Goal: Information Seeking & Learning: Learn about a topic

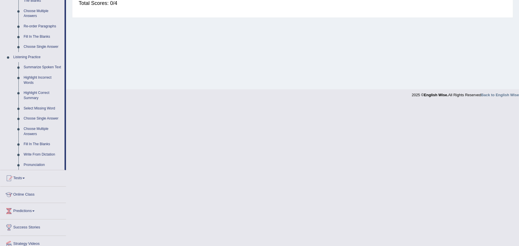
scroll to position [206, 0]
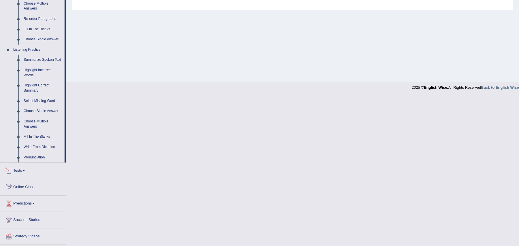
click at [18, 167] on link "Tests" at bounding box center [33, 170] width 66 height 14
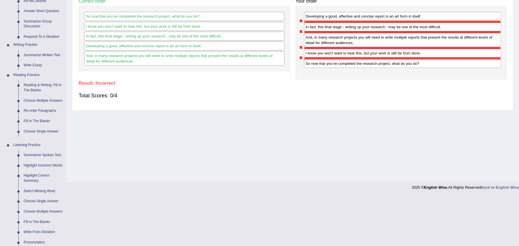
scroll to position [56, 0]
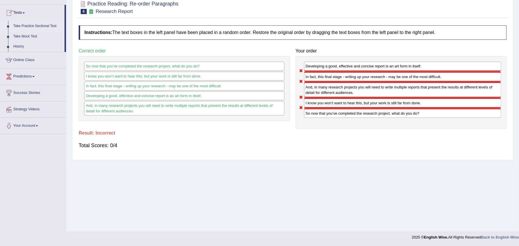
click at [43, 23] on link "Take Practice Sectional Test" at bounding box center [38, 26] width 54 height 10
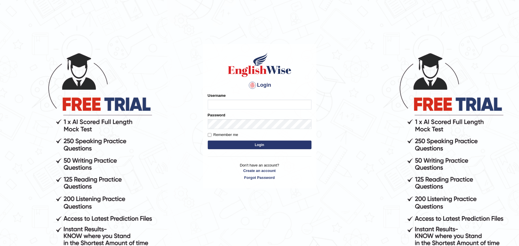
type input "Zehra123"
click at [232, 144] on button "Login" at bounding box center [260, 145] width 104 height 9
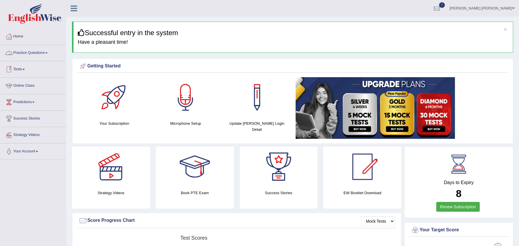
click at [21, 69] on link "Tests" at bounding box center [33, 68] width 66 height 14
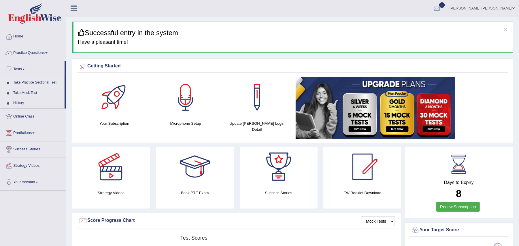
click at [20, 83] on link "Take Practice Sectional Test" at bounding box center [38, 82] width 54 height 10
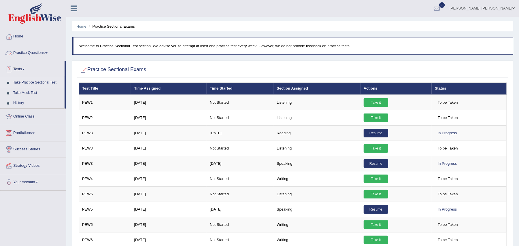
click at [48, 51] on link "Practice Questions" at bounding box center [33, 52] width 66 height 14
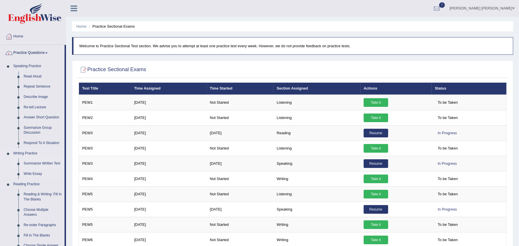
click at [34, 165] on link "Summarize Written Text" at bounding box center [43, 163] width 44 height 10
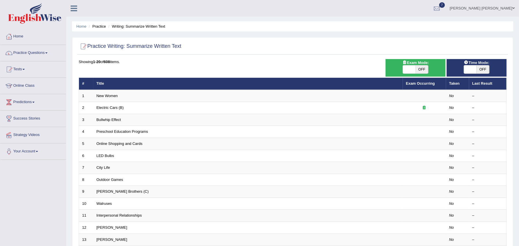
click at [422, 70] on span "OFF" at bounding box center [421, 69] width 13 height 8
checkbox input "true"
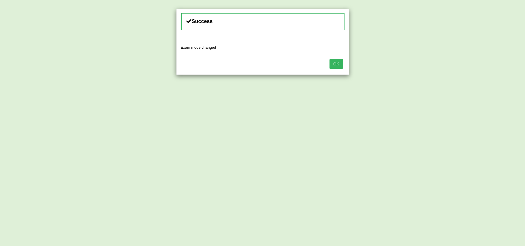
click at [332, 65] on button "OK" at bounding box center [335, 64] width 13 height 10
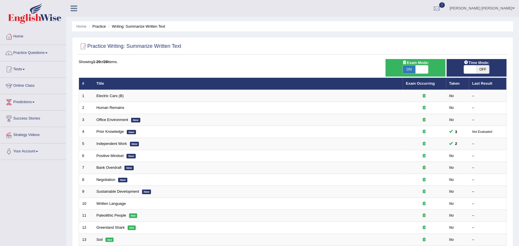
click at [483, 69] on span "OFF" at bounding box center [483, 69] width 13 height 8
checkbox input "true"
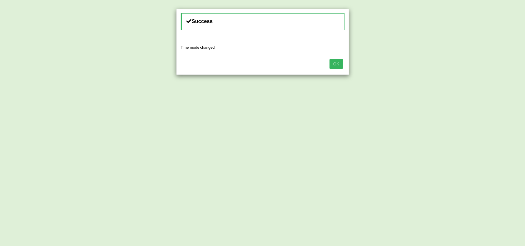
click at [335, 65] on button "OK" at bounding box center [335, 64] width 13 height 10
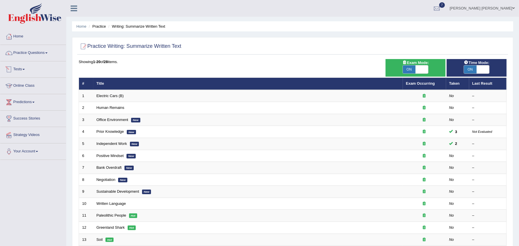
click at [23, 68] on link "Tests" at bounding box center [33, 68] width 66 height 14
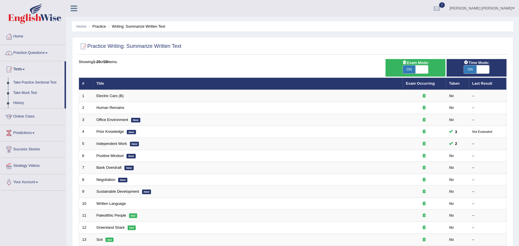
click at [16, 80] on link "Take Practice Sectional Test" at bounding box center [38, 82] width 54 height 10
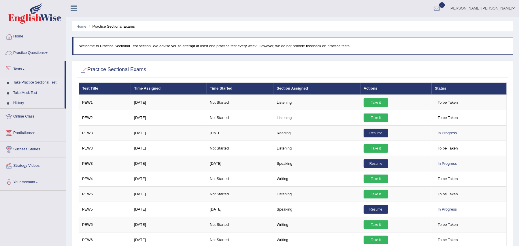
click at [37, 51] on link "Practice Questions" at bounding box center [33, 52] width 66 height 14
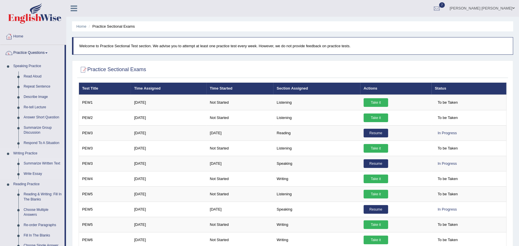
click at [27, 161] on link "Summarize Written Text" at bounding box center [43, 163] width 44 height 10
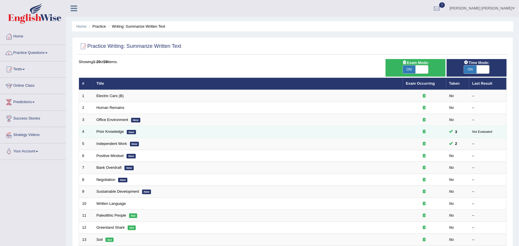
click at [441, 131] on div at bounding box center [424, 131] width 37 height 5
click at [119, 132] on link "Prior Knowledge" at bounding box center [110, 131] width 27 height 4
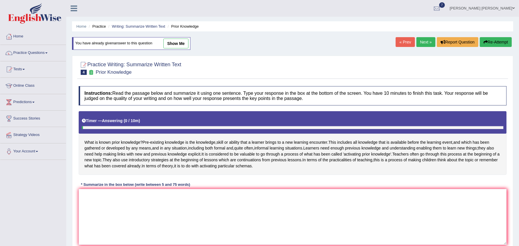
click at [171, 44] on link "show me" at bounding box center [175, 44] width 25 height 10
type textarea "Pre-existing knowledge is the knowledge, skill or ability that a learner brings…"
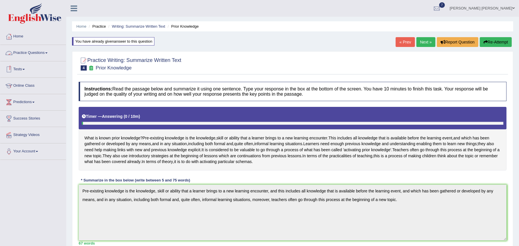
click at [31, 56] on link "Practice Questions" at bounding box center [33, 52] width 66 height 14
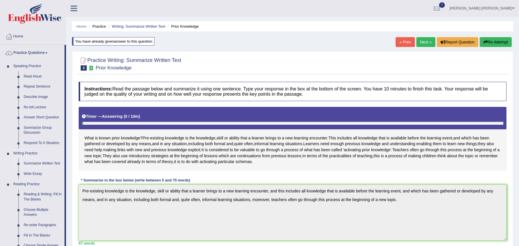
click at [32, 164] on link "Summarize Written Text" at bounding box center [43, 163] width 44 height 10
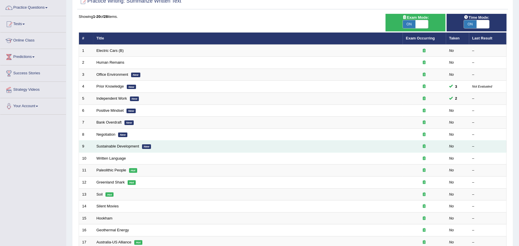
scroll to position [30, 0]
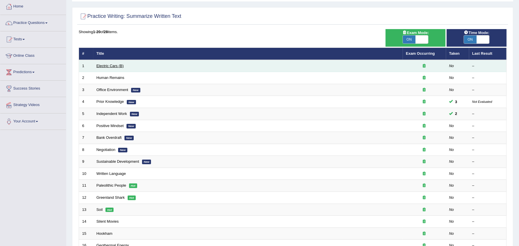
click at [116, 66] on link "Electric Cars (B)" at bounding box center [110, 66] width 27 height 4
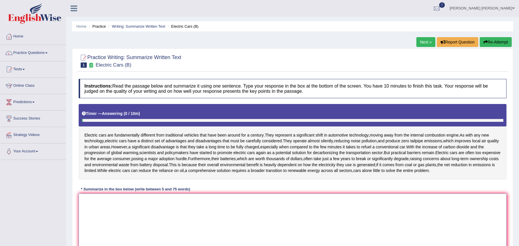
click at [128, 213] on textarea at bounding box center [293, 222] width 428 height 56
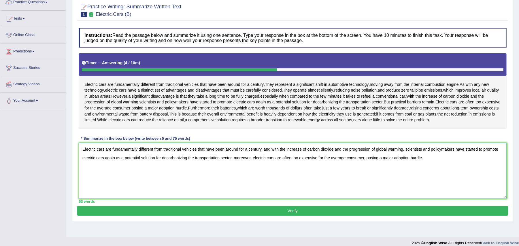
scroll to position [56, 0]
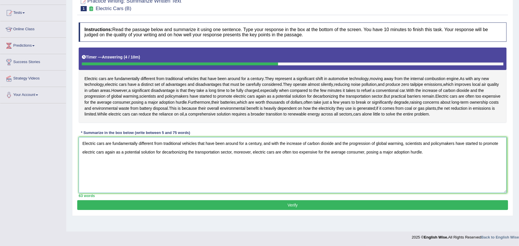
type textarea "Electric cars are fundamentally different from traditional vehicles that have b…"
click at [165, 206] on button "Verify" at bounding box center [292, 205] width 431 height 10
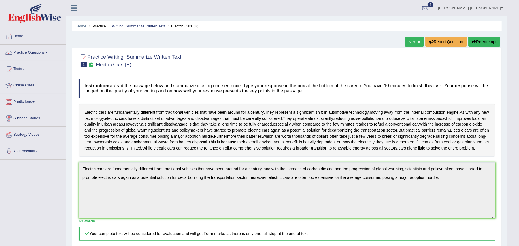
scroll to position [0, 0]
click at [18, 52] on link "Practice Questions" at bounding box center [33, 52] width 66 height 14
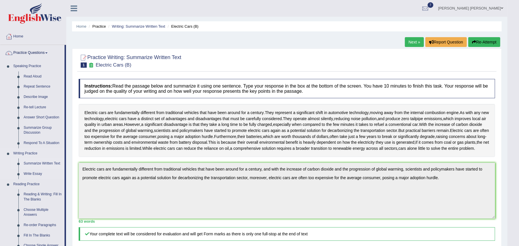
click at [27, 162] on link "Summarize Written Text" at bounding box center [43, 163] width 44 height 10
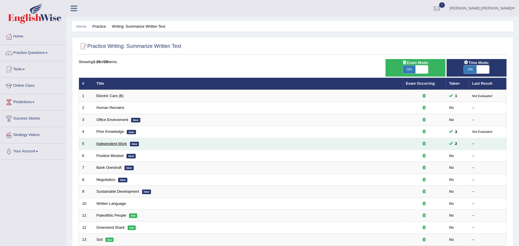
click at [117, 144] on link "Independent Work" at bounding box center [112, 143] width 31 height 4
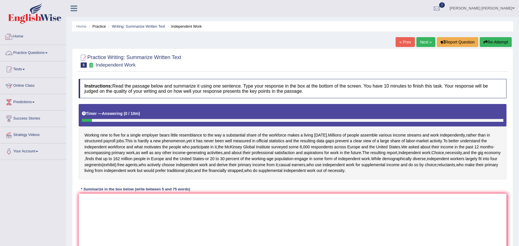
click at [32, 50] on link "Practice Questions" at bounding box center [33, 52] width 66 height 14
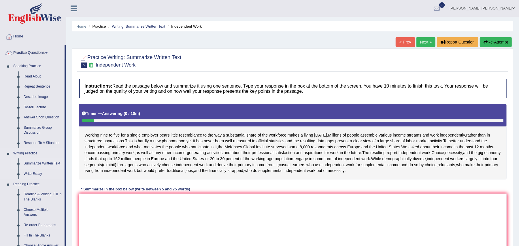
click at [36, 161] on link "Summarize Written Text" at bounding box center [43, 163] width 44 height 10
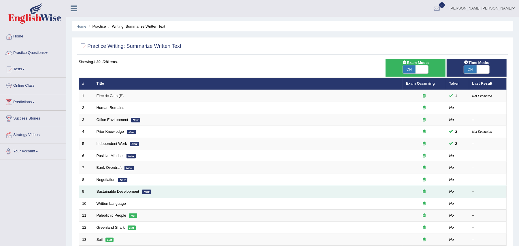
scroll to position [138, 0]
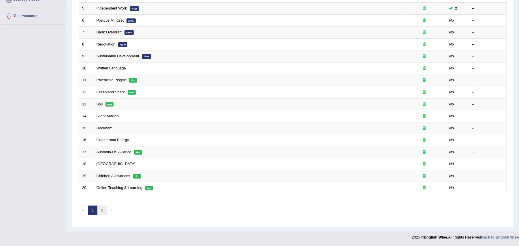
click at [101, 209] on link "2" at bounding box center [102, 211] width 10 height 10
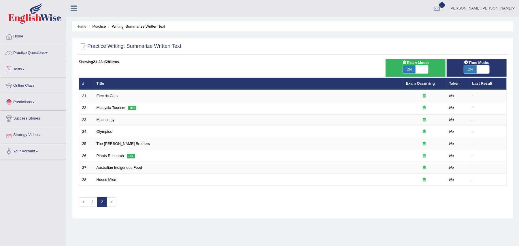
click at [22, 67] on link "Tests" at bounding box center [33, 68] width 66 height 14
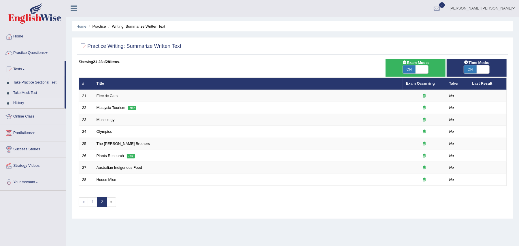
click at [17, 101] on link "History" at bounding box center [38, 103] width 54 height 10
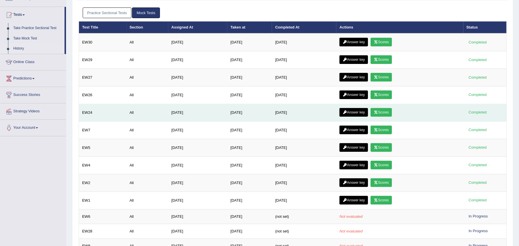
scroll to position [54, 0]
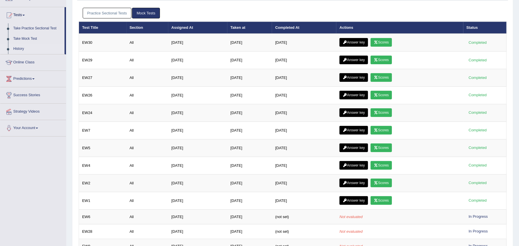
click at [118, 10] on link "Practice Sectional Tests" at bounding box center [107, 13] width 49 height 11
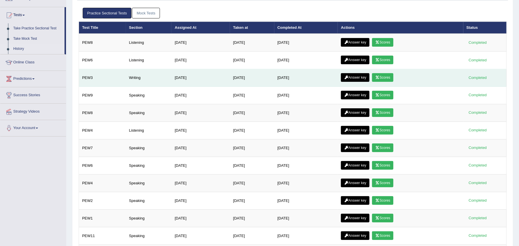
click at [360, 78] on link "Answer key" at bounding box center [355, 77] width 29 height 9
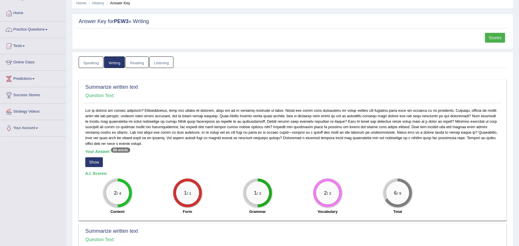
scroll to position [27, 0]
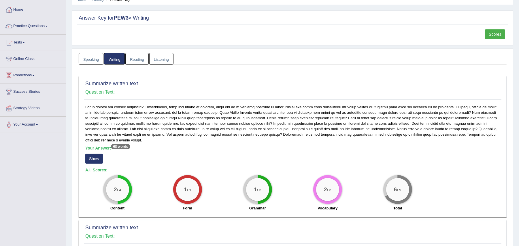
click at [96, 163] on button "Show" at bounding box center [94, 159] width 18 height 10
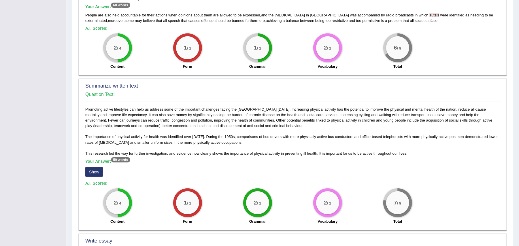
scroll to position [251, 0]
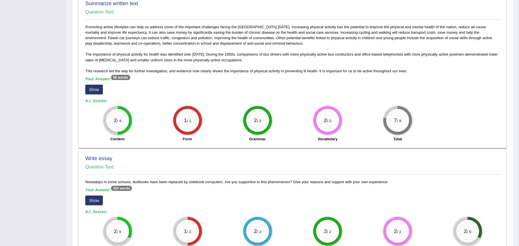
click at [93, 89] on button "Show" at bounding box center [94, 90] width 18 height 10
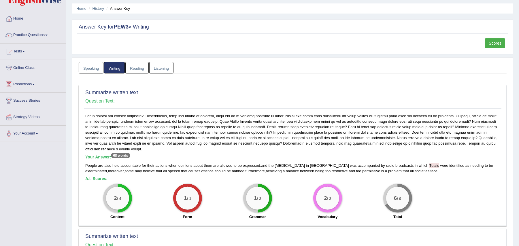
scroll to position [0, 0]
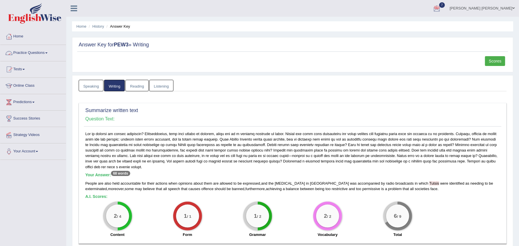
click at [39, 51] on link "Practice Questions" at bounding box center [33, 52] width 66 height 14
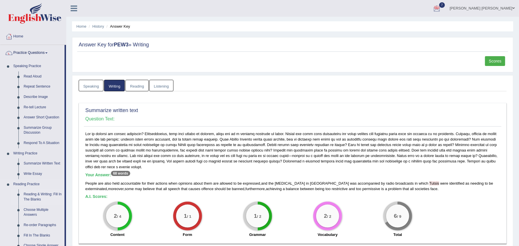
click at [31, 197] on link "Reading & Writing: Fill In The Blanks" at bounding box center [43, 196] width 44 height 15
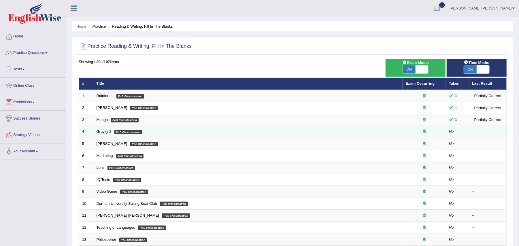
click at [107, 131] on link "Gravity 2" at bounding box center [104, 131] width 15 height 4
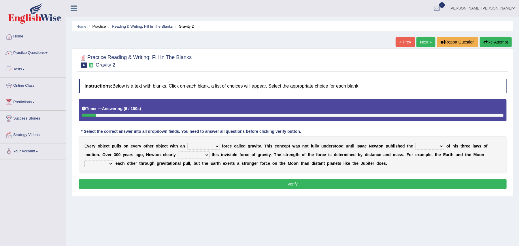
click at [216, 145] on select "invisible unknown unbelievable inconsistent" at bounding box center [203, 146] width 33 height 7
select select "invisible"
click at [187, 143] on select "invisible unknown unbelievable inconsistent" at bounding box center [203, 146] width 33 height 7
click at [218, 150] on select "invisible unknown unbelievable inconsistent" at bounding box center [203, 146] width 33 height 7
click at [243, 170] on div "E v e r y o b j e c t p u l l s o n e v e r y o t h e r o b j e c t w i t h a n…" at bounding box center [293, 154] width 428 height 37
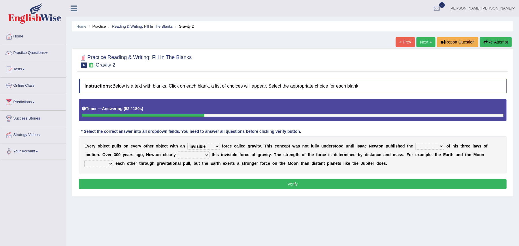
click at [441, 148] on select "concept theory method argument" at bounding box center [429, 146] width 29 height 7
select select "theory"
click at [417, 143] on select "concept theory method argument" at bounding box center [429, 146] width 29 height 7
click at [424, 145] on select "concept theory method argument" at bounding box center [429, 146] width 29 height 7
click at [201, 154] on select "explained undermined overturned realized" at bounding box center [193, 155] width 31 height 7
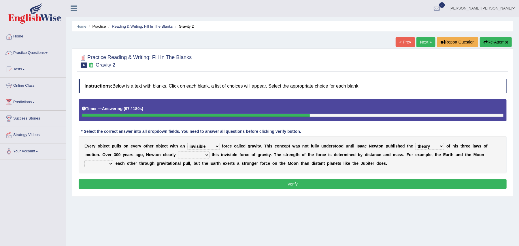
select select "explained"
click at [178, 152] on select "explained undermined overturned realized" at bounding box center [193, 155] width 31 height 7
click at [109, 165] on select "affect spin evade span" at bounding box center [98, 163] width 29 height 7
select select "spin"
click at [84, 161] on select "affect spin evade span" at bounding box center [98, 163] width 29 height 7
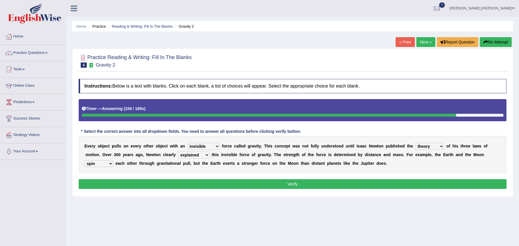
click at [119, 182] on button "Verify" at bounding box center [293, 184] width 428 height 10
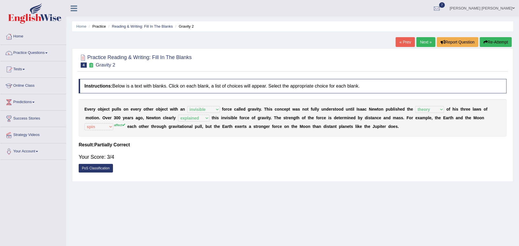
click at [422, 43] on link "Next »" at bounding box center [425, 42] width 19 height 10
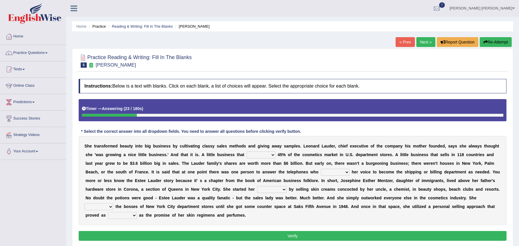
click at [270, 155] on select "has controls makes maintains" at bounding box center [261, 155] width 29 height 7
click at [304, 172] on b "e" at bounding box center [305, 172] width 2 height 5
click at [346, 175] on select "switched changed raised used" at bounding box center [335, 172] width 29 height 7
select select "used"
click at [321, 169] on select "switched changed raised used" at bounding box center [335, 172] width 29 height 7
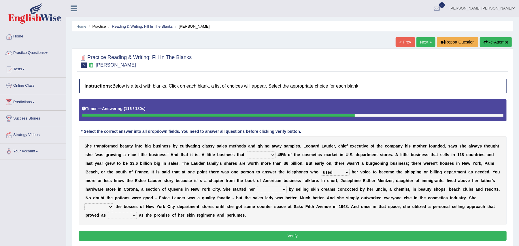
click at [281, 191] on select "job institute companion enterprise" at bounding box center [272, 189] width 30 height 7
select select "job"
click at [257, 187] on select "job institute companion enterprise" at bounding box center [272, 189] width 30 height 7
click at [108, 207] on select "stated bridged stalked heaved" at bounding box center [98, 206] width 29 height 7
select select "stalked"
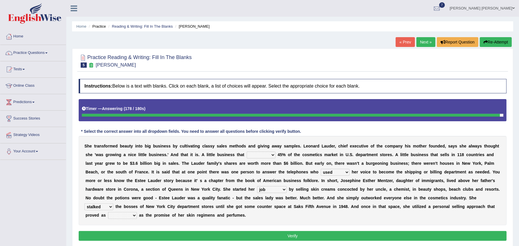
click at [84, 204] on select "stated bridged stalked heaved" at bounding box center [98, 206] width 29 height 7
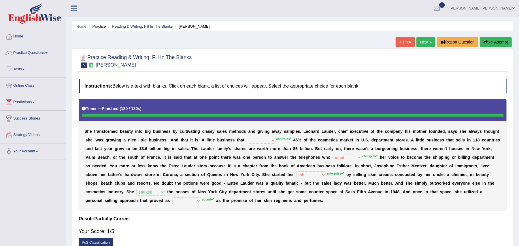
click at [424, 42] on link "Next »" at bounding box center [425, 42] width 19 height 10
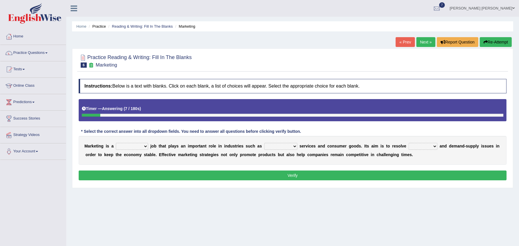
click at [146, 148] on select "professional flexible parochial descriptive" at bounding box center [132, 146] width 32 height 7
select select "flexible"
click at [116, 143] on select "professional flexible parochial descriptive" at bounding box center [132, 146] width 32 height 7
click at [296, 148] on select "civil financial conventional foremost" at bounding box center [280, 146] width 33 height 7
click at [345, 162] on div "M a r k e t i n g i s a professional flexible parochial descriptive j o b t h a…" at bounding box center [293, 150] width 428 height 29
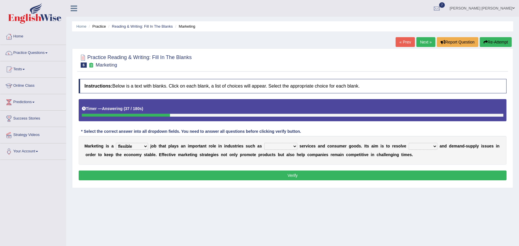
click at [437, 148] on select "imbalance excess symmetry budget" at bounding box center [423, 146] width 29 height 7
click at [411, 143] on select "imbalance excess symmetry budget" at bounding box center [423, 146] width 29 height 7
click at [436, 147] on select "imbalance excess symmetry budget" at bounding box center [423, 146] width 29 height 7
select select "budget"
click at [411, 143] on select "imbalance excess symmetry budget" at bounding box center [423, 146] width 29 height 7
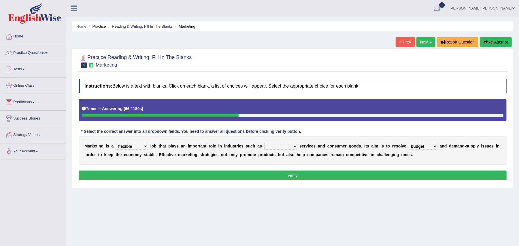
click at [296, 149] on select "civil financial conventional foremost" at bounding box center [280, 146] width 33 height 7
select select "financial"
click at [266, 143] on select "civil financial conventional foremost" at bounding box center [280, 146] width 33 height 7
click at [283, 176] on button "Verify" at bounding box center [293, 176] width 428 height 10
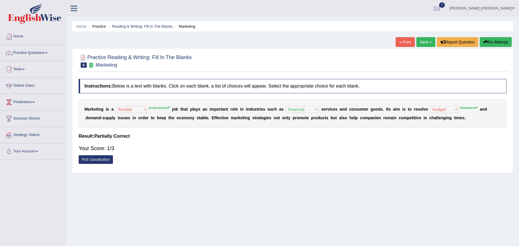
click at [426, 43] on link "Next »" at bounding box center [425, 42] width 19 height 10
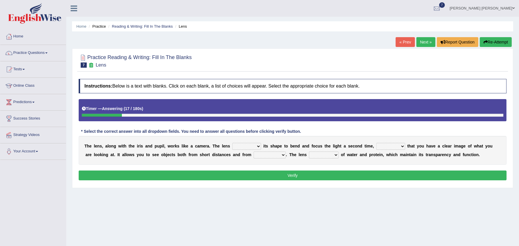
click at [257, 147] on select "adjusts shows selects presents" at bounding box center [246, 146] width 29 height 7
select select "adjusts"
click at [232, 143] on select "adjusts shows selects presents" at bounding box center [246, 146] width 29 height 7
click at [256, 149] on select "adjusts shows selects presents" at bounding box center [246, 146] width 29 height 7
click at [344, 142] on div "T h e l e n s , a l o n g w i t h t h e i r i s a n d p u p i l , w o r k s l i…" at bounding box center [293, 150] width 428 height 29
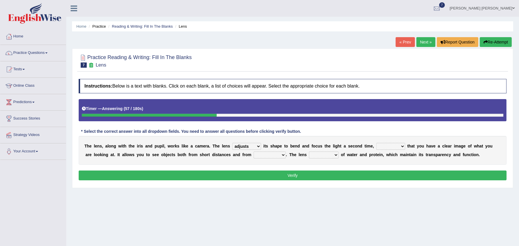
click at [403, 147] on select "ensures to ensure ensure ensured" at bounding box center [390, 146] width 29 height 7
select select "ensures"
click at [376, 143] on select "ensures to ensure ensure ensured" at bounding box center [390, 146] width 29 height 7
click at [390, 145] on select "ensures to ensure ensure ensured" at bounding box center [390, 146] width 29 height 7
click at [342, 180] on button "Verify" at bounding box center [293, 176] width 428 height 10
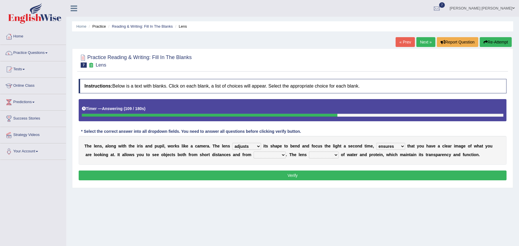
click at [284, 157] on select "far away in between further apart all along" at bounding box center [270, 155] width 32 height 7
select select "far away"
click at [254, 152] on select "far away in between further apart all along" at bounding box center [270, 155] width 32 height 7
click at [337, 158] on select "constitutes comprises composes consists" at bounding box center [324, 155] width 30 height 7
select select "consists"
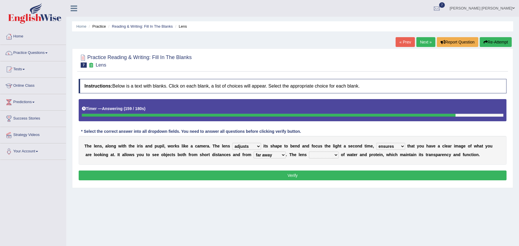
click at [310, 152] on select "constitutes comprises composes consists" at bounding box center [324, 155] width 30 height 7
click at [322, 177] on button "Verify" at bounding box center [293, 176] width 428 height 10
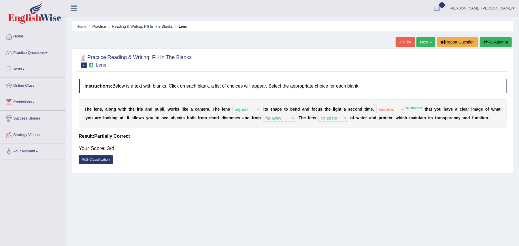
click at [419, 43] on link "Next »" at bounding box center [425, 42] width 19 height 10
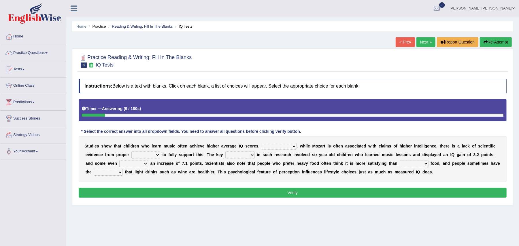
click at [294, 149] on select "However Therefore Consequently While" at bounding box center [279, 146] width 35 height 7
select select "However"
click at [262, 143] on select "However Therefore Consequently While" at bounding box center [279, 146] width 35 height 7
click at [158, 155] on select "test tests testing tested" at bounding box center [145, 155] width 29 height 7
click at [162, 174] on b "s" at bounding box center [161, 172] width 2 height 5
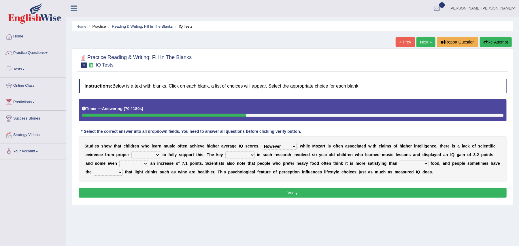
click at [252, 156] on select "process goal implication odd" at bounding box center [239, 155] width 29 height 7
select select "goal"
click at [225, 152] on select "process goal implication odd" at bounding box center [239, 155] width 29 height 7
click at [144, 165] on select "exhibited taught learned threatened" at bounding box center [133, 163] width 29 height 7
click at [119, 161] on select "exhibited taught learned threatened" at bounding box center [133, 163] width 29 height 7
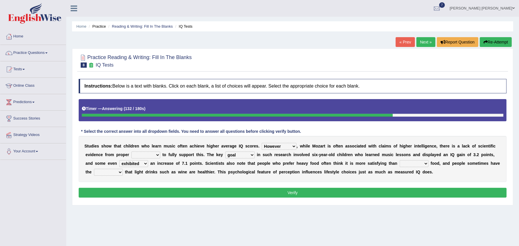
click at [146, 165] on select "exhibited taught learned threatened" at bounding box center [133, 163] width 29 height 7
select select "learned"
click at [119, 161] on select "exhibited taught learned threatened" at bounding box center [133, 163] width 29 height 7
click at [425, 166] on select "choosy lighter cushiony spooky" at bounding box center [414, 163] width 29 height 7
select select "lighter"
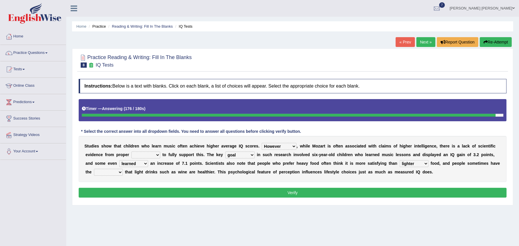
click at [401, 161] on select "choosy lighter cushiony spooky" at bounding box center [414, 163] width 29 height 7
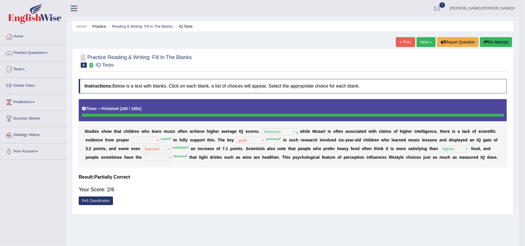
click at [131, 175] on body "Toggle navigation Home Practice Questions Speaking Practice Read Aloud Repeat S…" at bounding box center [262, 123] width 525 height 246
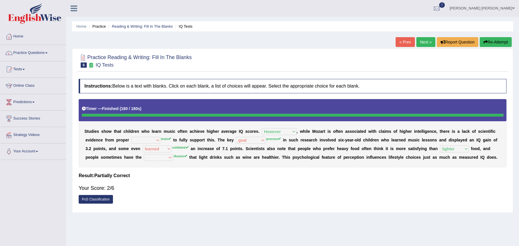
click at [428, 41] on link "Next »" at bounding box center [425, 42] width 19 height 10
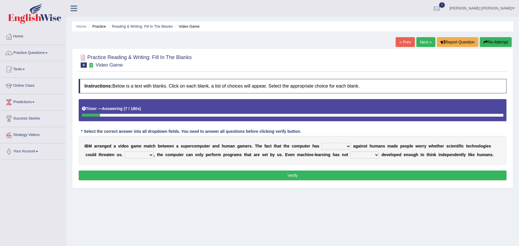
click at [347, 147] on select "competed fought acted challenged" at bounding box center [336, 146] width 29 height 7
click at [381, 173] on button "Verify" at bounding box center [293, 176] width 428 height 10
click at [349, 148] on select "competed fought acted challenged" at bounding box center [336, 146] width 29 height 7
click at [322, 143] on select "competed fought acted challenged" at bounding box center [336, 146] width 29 height 7
click at [343, 147] on select "competed fought acted challenged" at bounding box center [336, 146] width 29 height 7
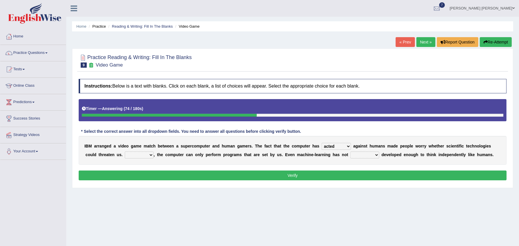
select select "fought"
click at [322, 143] on select "competed fought acted challenged" at bounding box center [336, 146] width 29 height 7
click at [144, 157] on select "Moreover However Thus So" at bounding box center [139, 155] width 29 height 7
click at [376, 157] on select "yet still only just" at bounding box center [364, 155] width 29 height 7
select select "yet"
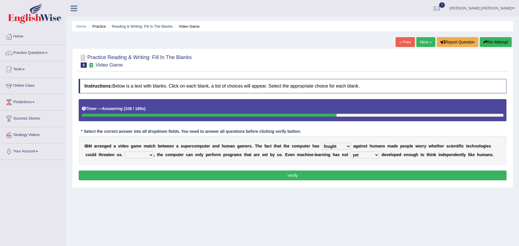
click at [350, 152] on select "yet still only just" at bounding box center [364, 155] width 29 height 7
click at [370, 156] on select "yet still only just" at bounding box center [364, 155] width 29 height 7
click at [333, 149] on select "competed fought acted challenged" at bounding box center [336, 146] width 29 height 7
click at [133, 154] on select "Moreover However Thus So" at bounding box center [139, 155] width 29 height 7
select select "So"
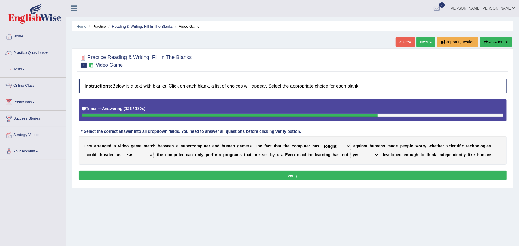
click at [125, 152] on select "Moreover However Thus So" at bounding box center [139, 155] width 29 height 7
click at [161, 174] on button "Verify" at bounding box center [293, 176] width 428 height 10
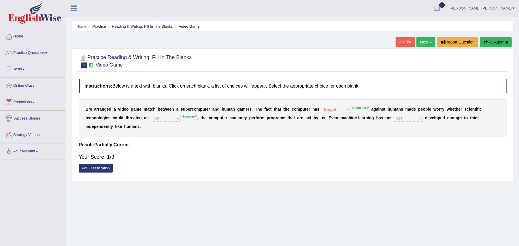
click at [421, 42] on link "Next »" at bounding box center [425, 42] width 19 height 10
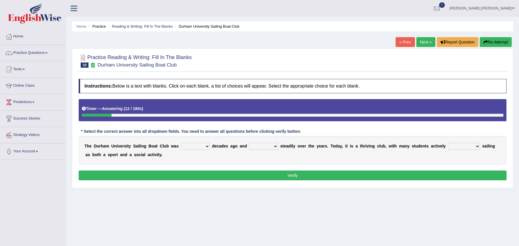
click at [207, 147] on select "found fund founded find" at bounding box center [195, 146] width 29 height 7
click at [251, 166] on div "Instructions: Below is a text with blanks. Click on each blank, a list of choic…" at bounding box center [292, 130] width 431 height 109
click at [274, 147] on select "grow growing has grown grown" at bounding box center [263, 146] width 29 height 7
select select "has grown"
click at [249, 143] on select "grow growing has grown grown" at bounding box center [263, 146] width 29 height 7
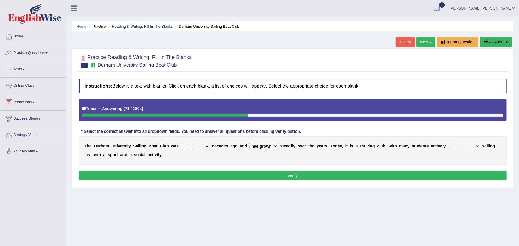
click at [264, 150] on select "grow growing has grown grown" at bounding box center [263, 146] width 29 height 7
click at [198, 149] on select "found fund founded find" at bounding box center [195, 146] width 29 height 7
select select "found"
click at [181, 143] on select "found fund founded find" at bounding box center [195, 146] width 29 height 7
click at [470, 146] on select "enjoy enjoyed are enjoying enjoying" at bounding box center [464, 146] width 32 height 7
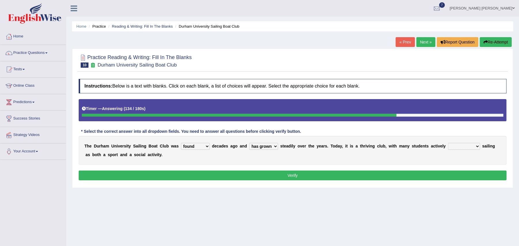
select select "enjoying"
click at [449, 143] on select "enjoy enjoyed are enjoying enjoying" at bounding box center [464, 146] width 32 height 7
click at [464, 171] on div "Instructions: Below is a text with blanks. Click on each blank, a list of choic…" at bounding box center [292, 130] width 431 height 109
click at [459, 175] on button "Verify" at bounding box center [293, 176] width 428 height 10
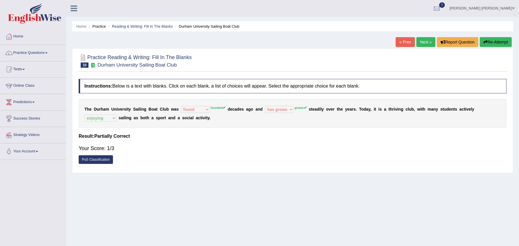
click at [422, 43] on link "Next »" at bounding box center [425, 42] width 19 height 10
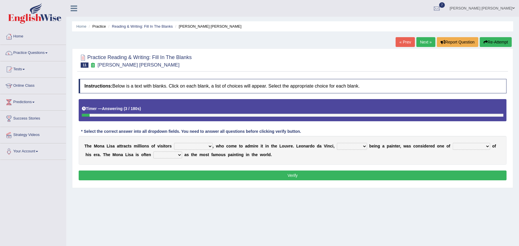
click at [211, 146] on select "around the year the all year all year round per year" at bounding box center [193, 146] width 39 height 7
select select "around the year"
click at [174, 143] on select "around the year the all year all year round per year" at bounding box center [193, 146] width 39 height 7
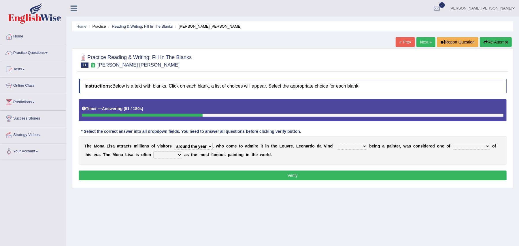
click at [362, 148] on select "rather than as much as as well as as long as" at bounding box center [352, 146] width 30 height 7
click at [480, 148] on select "better artists artist the better artist the best artists" at bounding box center [471, 146] width 37 height 7
select select "the best artists"
click at [455, 143] on select "better artists artist the better artist the best artists" at bounding box center [471, 146] width 37 height 7
click at [176, 157] on select "classified suggested predicted described" at bounding box center [167, 155] width 29 height 7
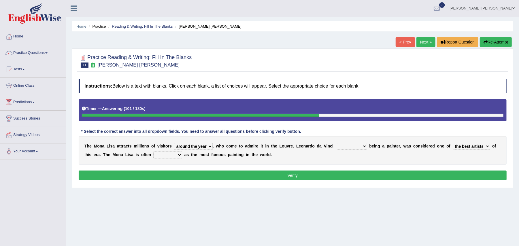
select select "classified"
click at [153, 152] on select "classified suggested predicted described" at bounding box center [167, 155] width 29 height 7
click at [490, 148] on select "better artists artist the better artist the best artists" at bounding box center [471, 146] width 37 height 7
click at [417, 165] on div "T h e M o n a L i s a a t t r a c t s m i l l i o n s o f v i s i t o r s aroun…" at bounding box center [293, 150] width 428 height 29
click at [365, 146] on select "rather than as much as as well as as long as" at bounding box center [352, 146] width 30 height 7
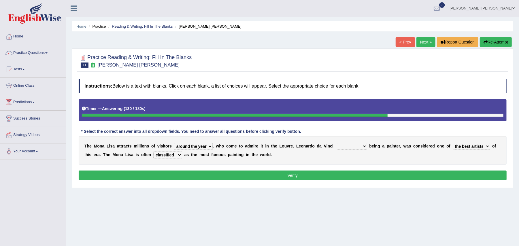
select select "as long as"
click at [338, 143] on select "rather than as much as as well as as long as" at bounding box center [352, 146] width 30 height 7
click at [363, 173] on button "Verify" at bounding box center [293, 176] width 428 height 10
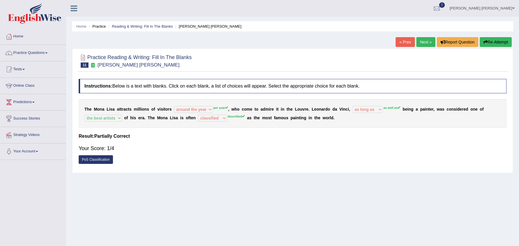
click at [423, 41] on link "Next »" at bounding box center [425, 42] width 19 height 10
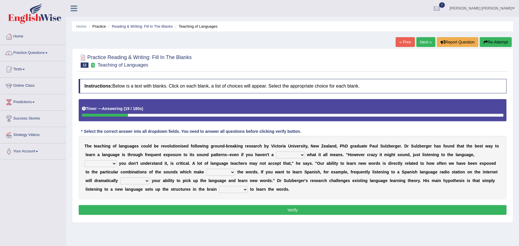
click at [304, 154] on select "dew claw clue due" at bounding box center [290, 155] width 29 height 7
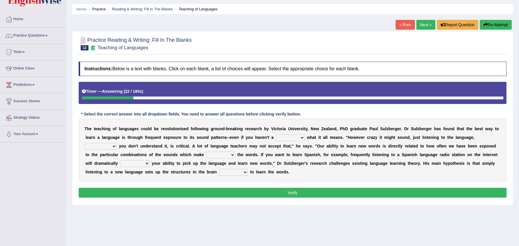
scroll to position [18, 0]
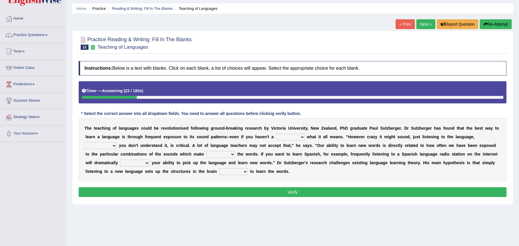
click at [298, 138] on select "dew claw clue due" at bounding box center [290, 137] width 29 height 7
select select "clue"
click at [276, 134] on select "dew claw clue due" at bounding box center [290, 137] width 29 height 7
click at [113, 146] on select "but also all together even though if so" at bounding box center [100, 145] width 32 height 7
select select "even though"
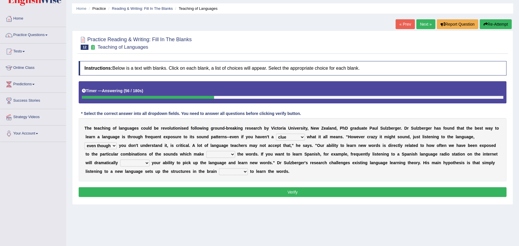
click at [84, 143] on select "but also all together even though if so" at bounding box center [100, 145] width 32 height 7
click at [228, 156] on select "down up of on" at bounding box center [220, 154] width 29 height 7
select select "up"
click at [206, 152] on select "down up of on" at bounding box center [220, 154] width 29 height 7
click at [147, 166] on select "evaluate exaggerate describe boost" at bounding box center [134, 163] width 29 height 7
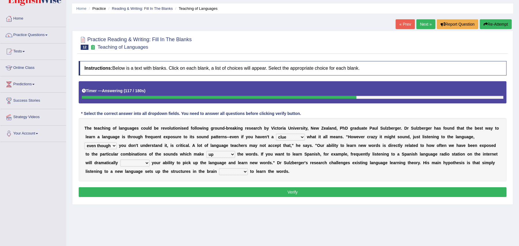
select select "exaggerate"
click at [120, 160] on select "evaluate exaggerate describe boost" at bounding box center [134, 163] width 29 height 7
click at [244, 173] on select "requiring required directed to require" at bounding box center [233, 171] width 29 height 7
select select "requiring"
click at [219, 169] on select "requiring required directed to require" at bounding box center [233, 171] width 29 height 7
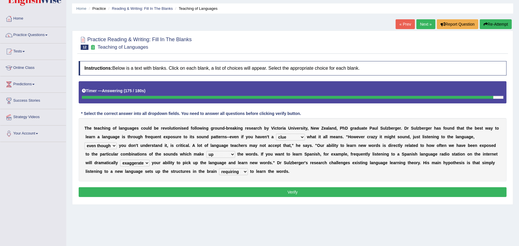
click at [236, 191] on button "Verify" at bounding box center [293, 192] width 428 height 10
click at [236, 191] on div "Home Practice Reading & Writing: Fill In The Blanks Teaching of Languages « Pre…" at bounding box center [292, 126] width 453 height 288
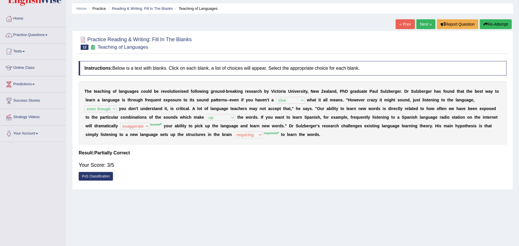
click at [420, 27] on link "Next »" at bounding box center [425, 24] width 19 height 10
